Goal: Task Accomplishment & Management: Manage account settings

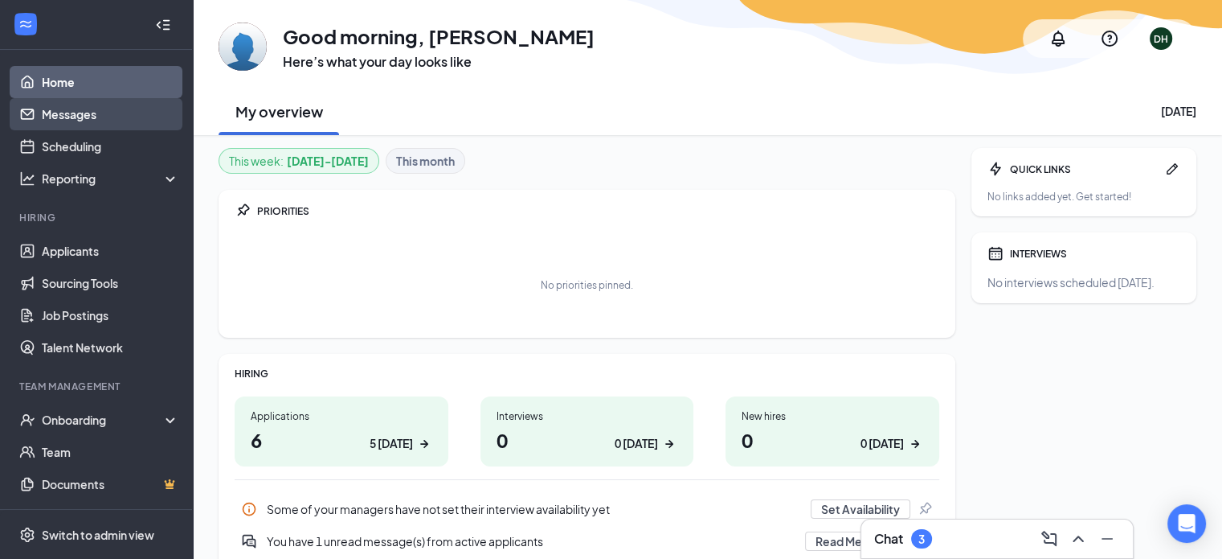
click at [83, 109] on link "Messages" at bounding box center [110, 114] width 137 height 32
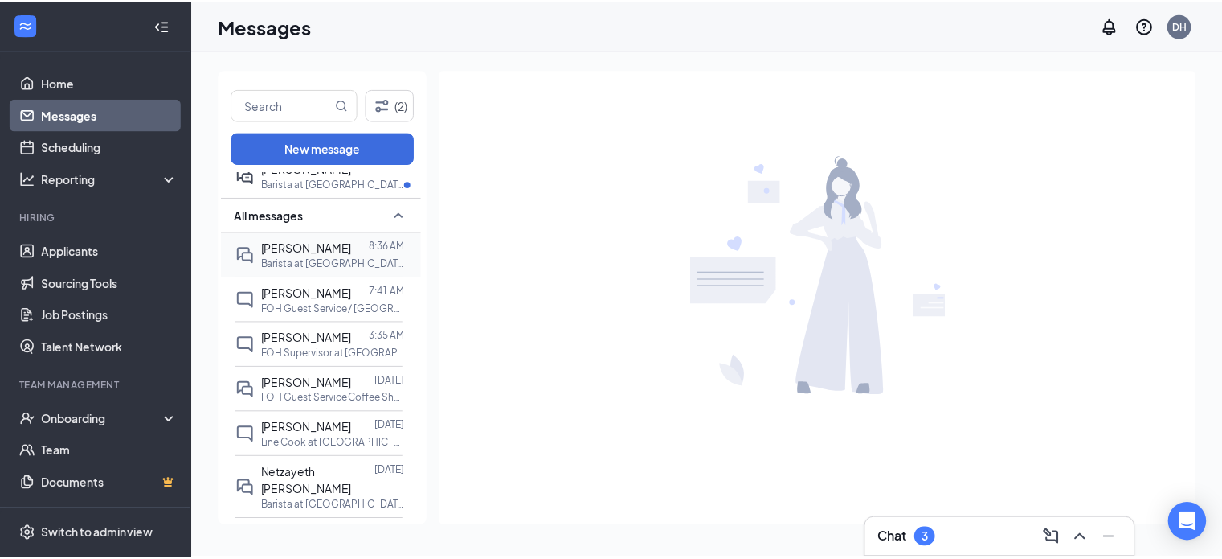
scroll to position [241, 0]
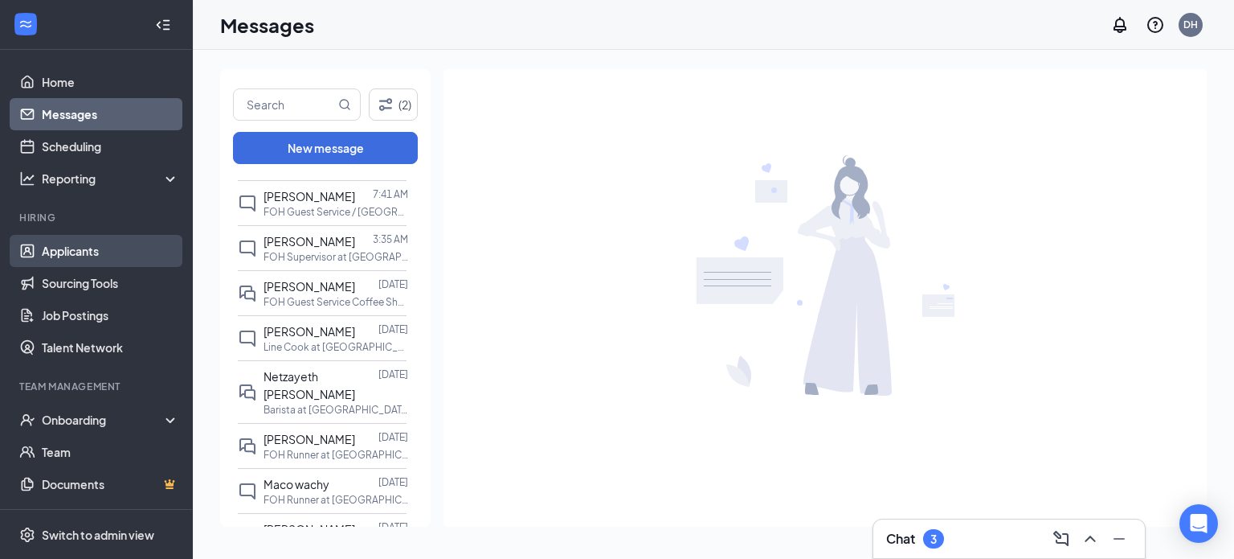
click at [87, 248] on link "Applicants" at bounding box center [110, 251] width 137 height 32
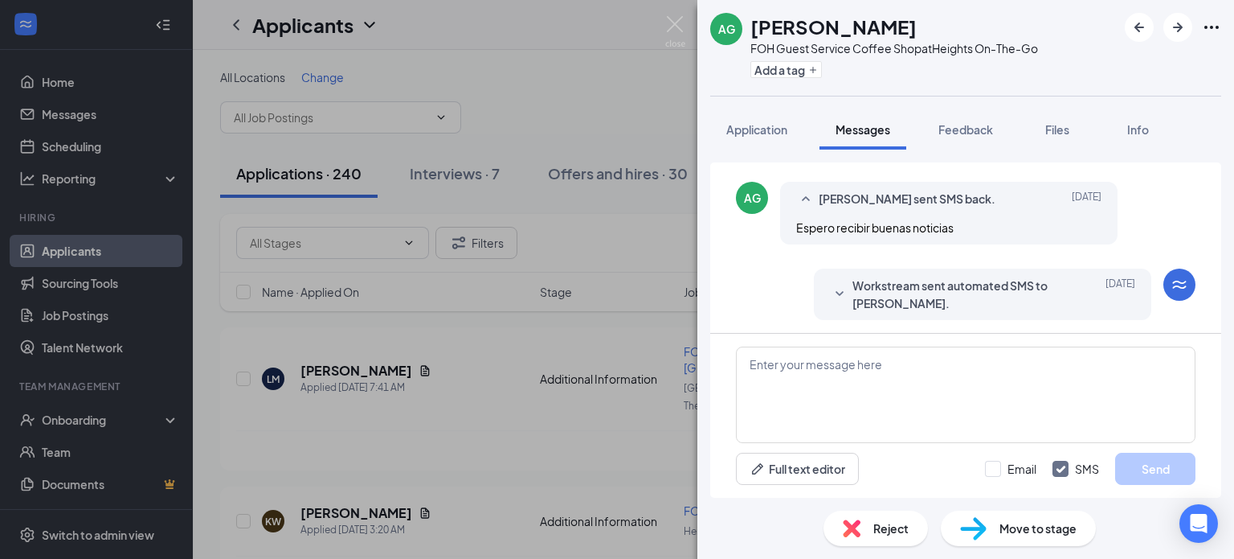
scroll to position [276, 0]
